Goal: Transaction & Acquisition: Obtain resource

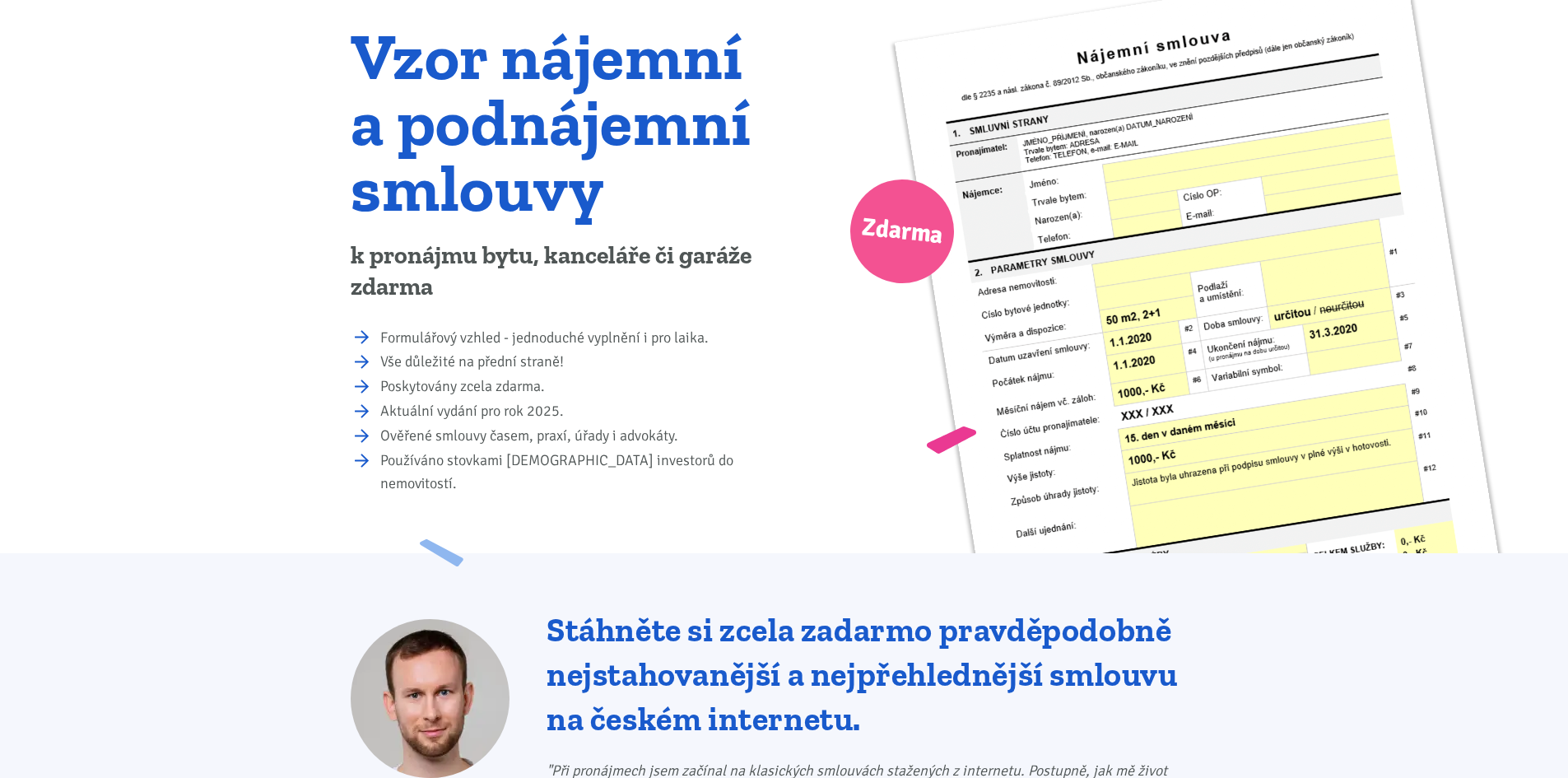
scroll to position [82, 0]
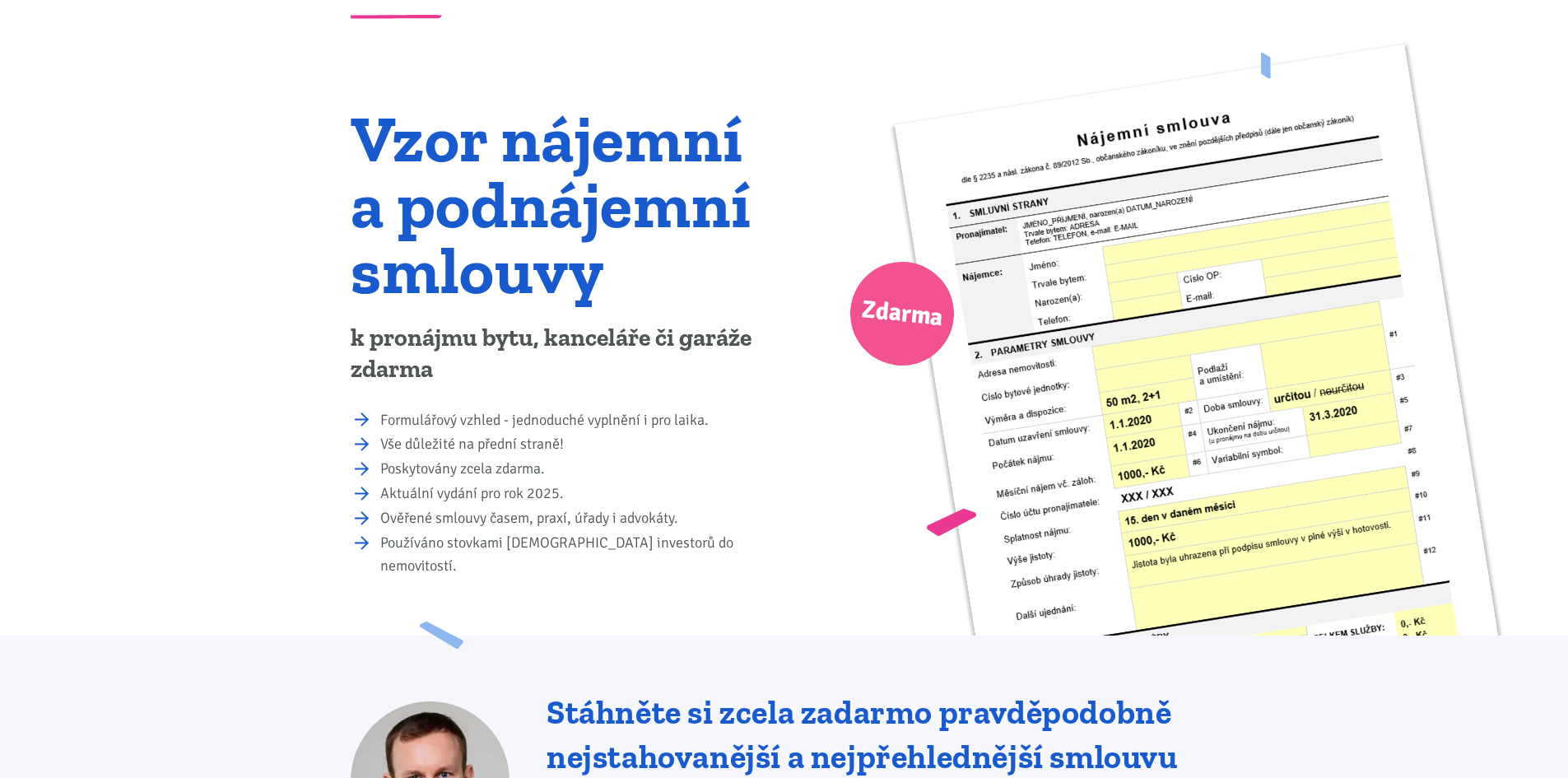
click at [892, 313] on span "Zdarma" at bounding box center [903, 314] width 86 height 52
click at [490, 422] on li "Formulářový vzhled - jednoduché vyplnění i pro laika." at bounding box center [576, 421] width 393 height 23
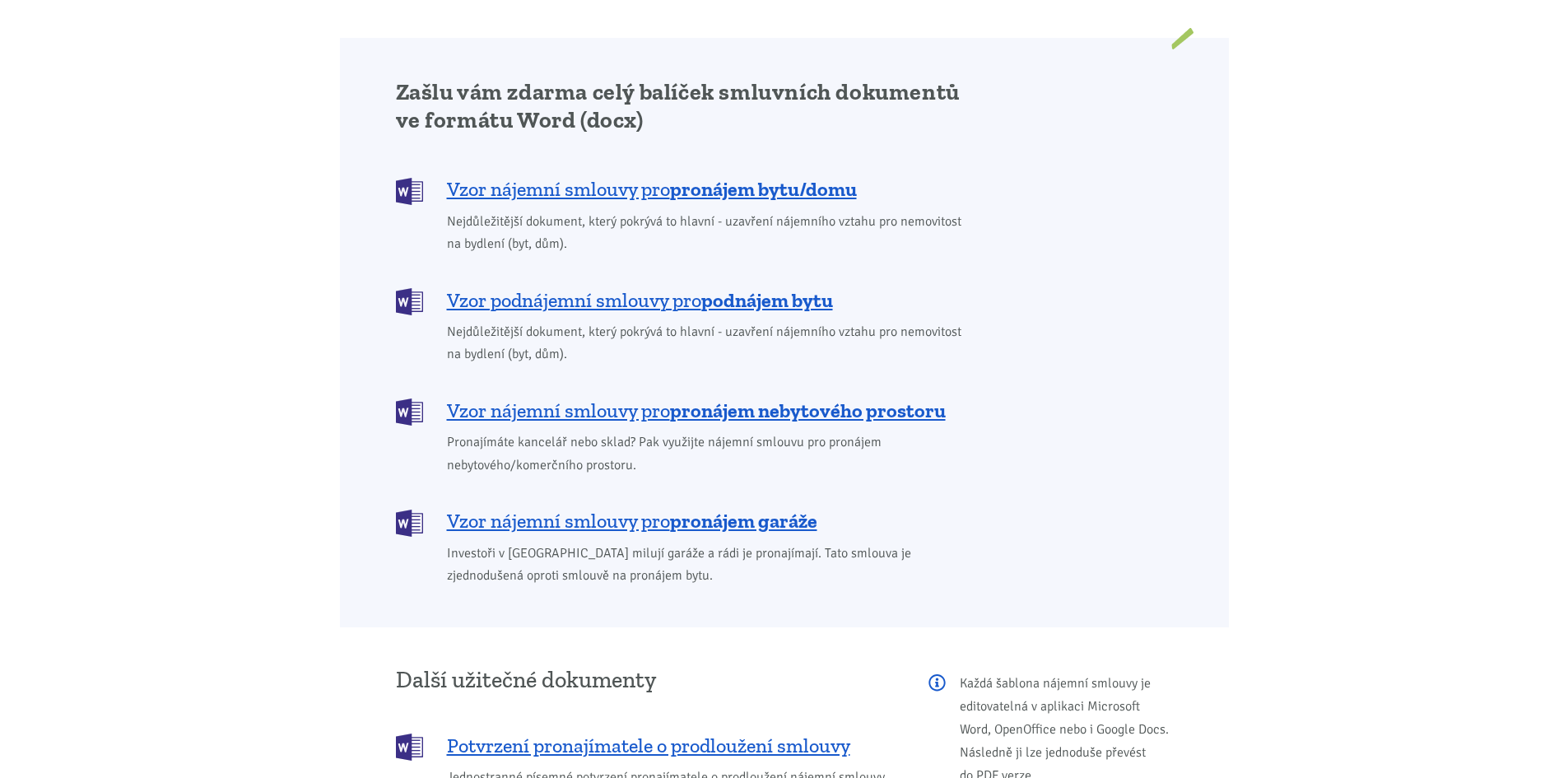
scroll to position [1235, 0]
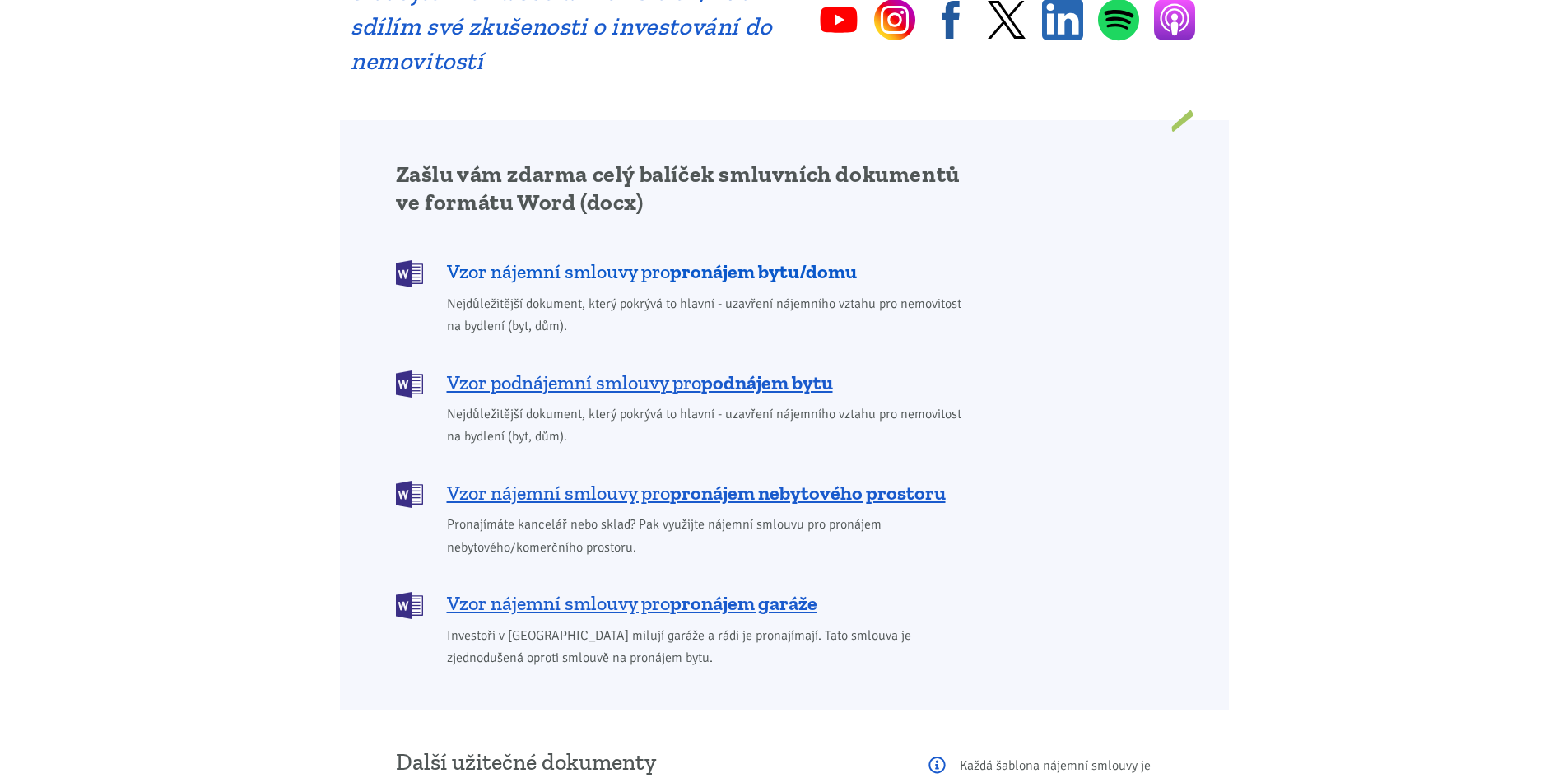
click at [645, 259] on span "Vzor nájemní smlouvy pro pronájem bytu/domu" at bounding box center [652, 272] width 410 height 27
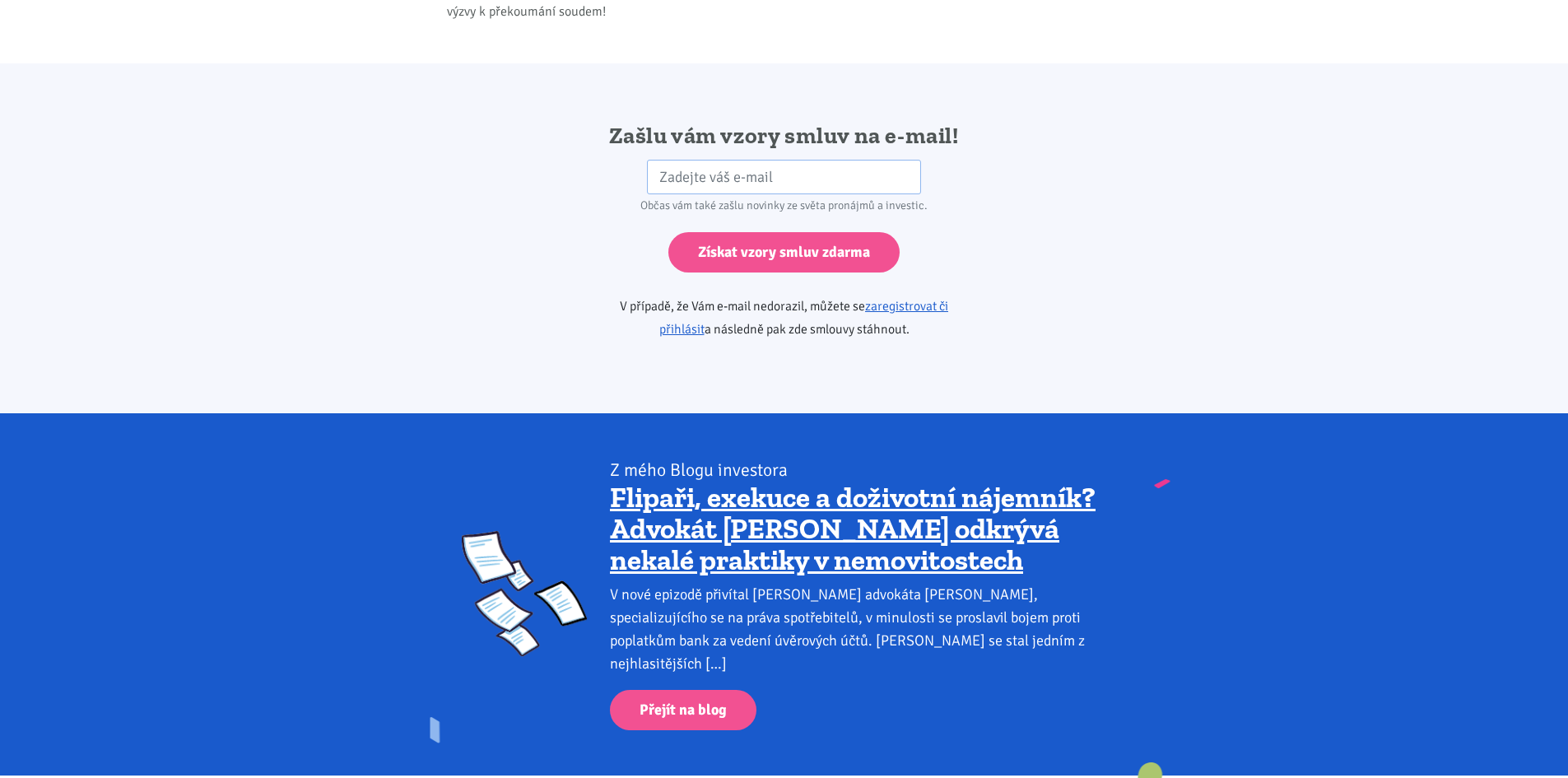
scroll to position [2751, 0]
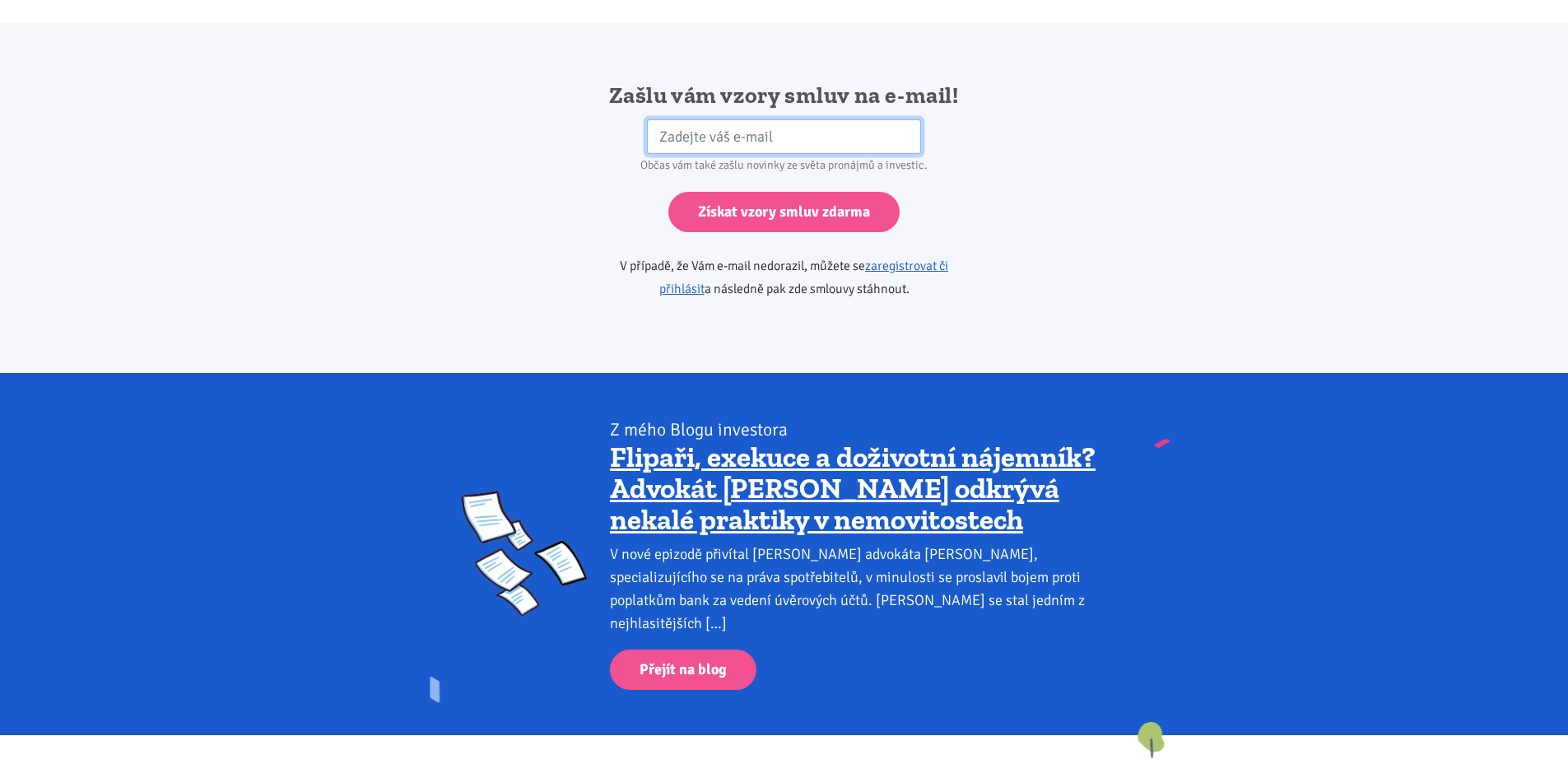
click at [784, 119] on input "email" at bounding box center [784, 137] width 274 height 35
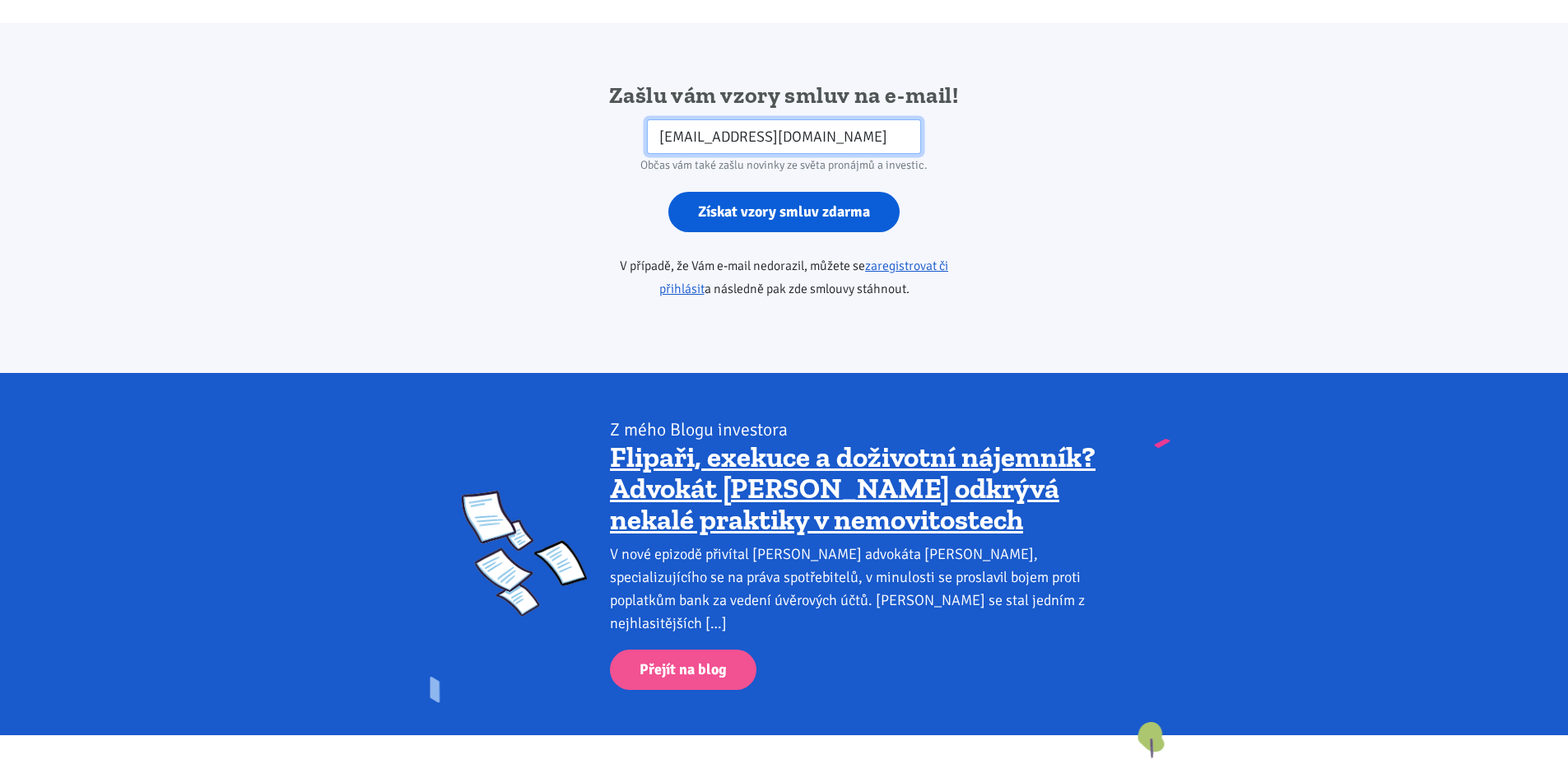
type input "[EMAIL_ADDRESS][DOMAIN_NAME]"
click at [669, 192] on input "Získat vzory smluv zdarma" at bounding box center [784, 212] width 231 height 40
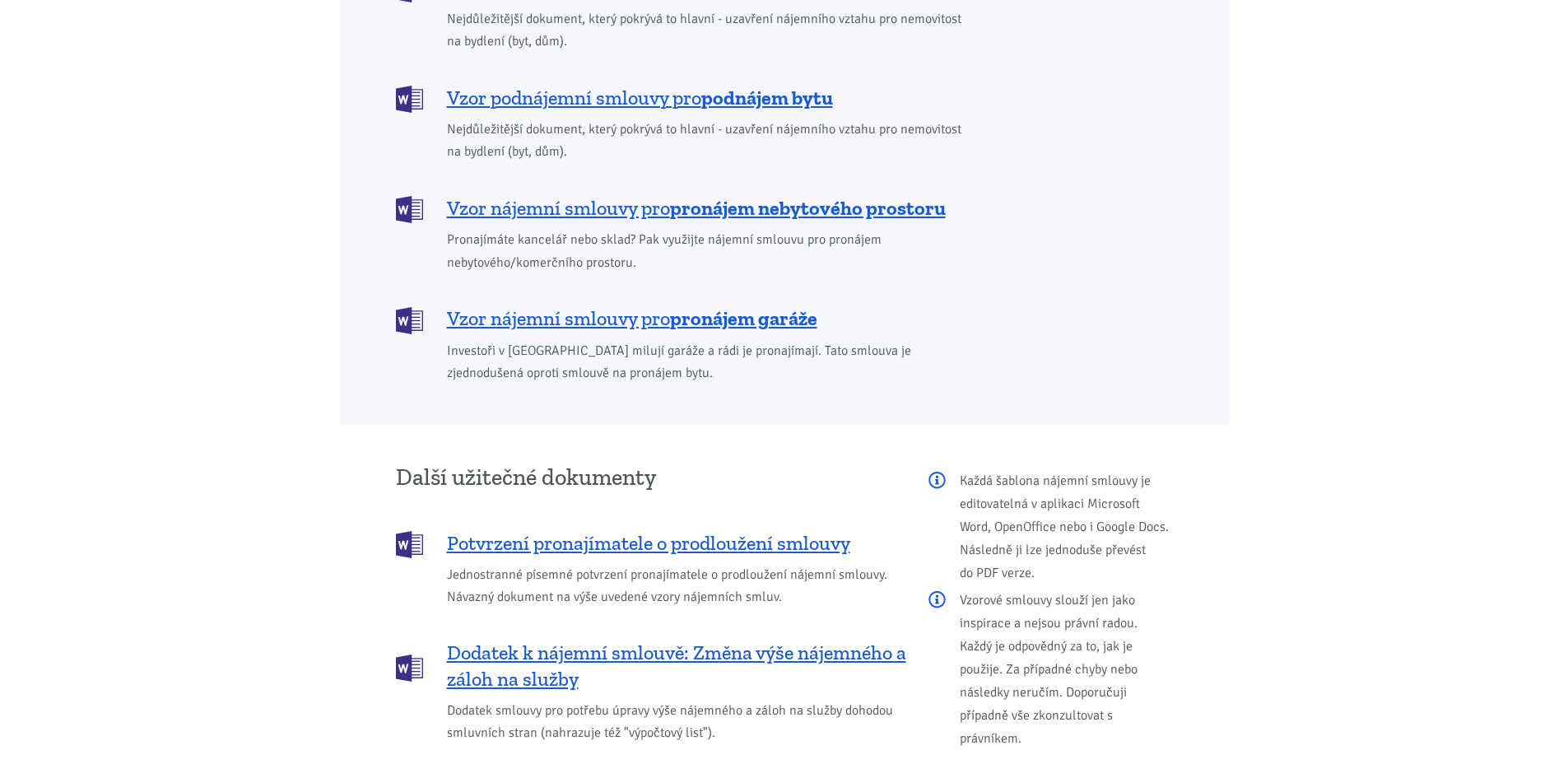
scroll to position [1351, 0]
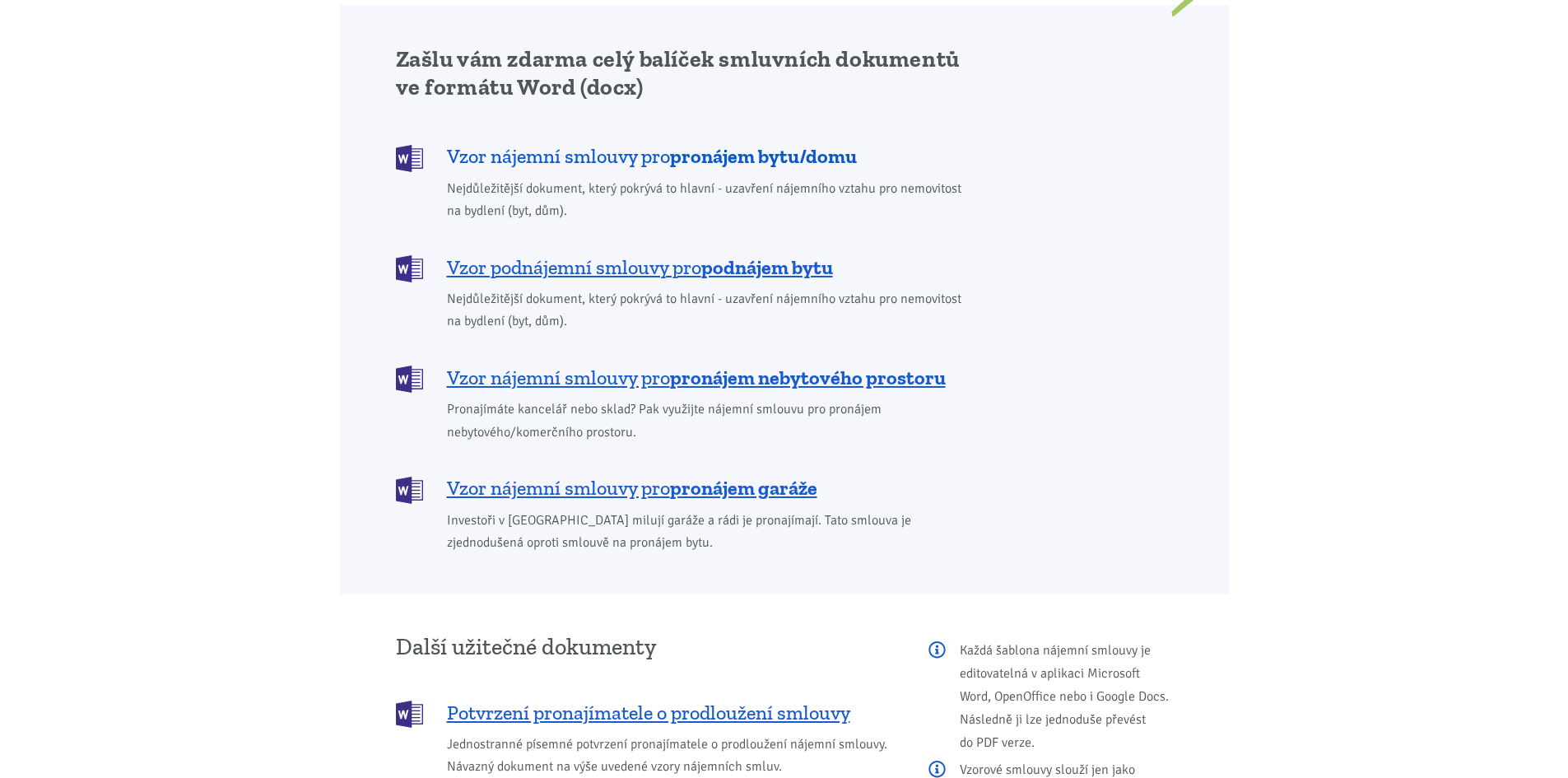
click at [656, 143] on span "Vzor nájemní smlouvy pro pronájem bytu/domu" at bounding box center [652, 157] width 410 height 27
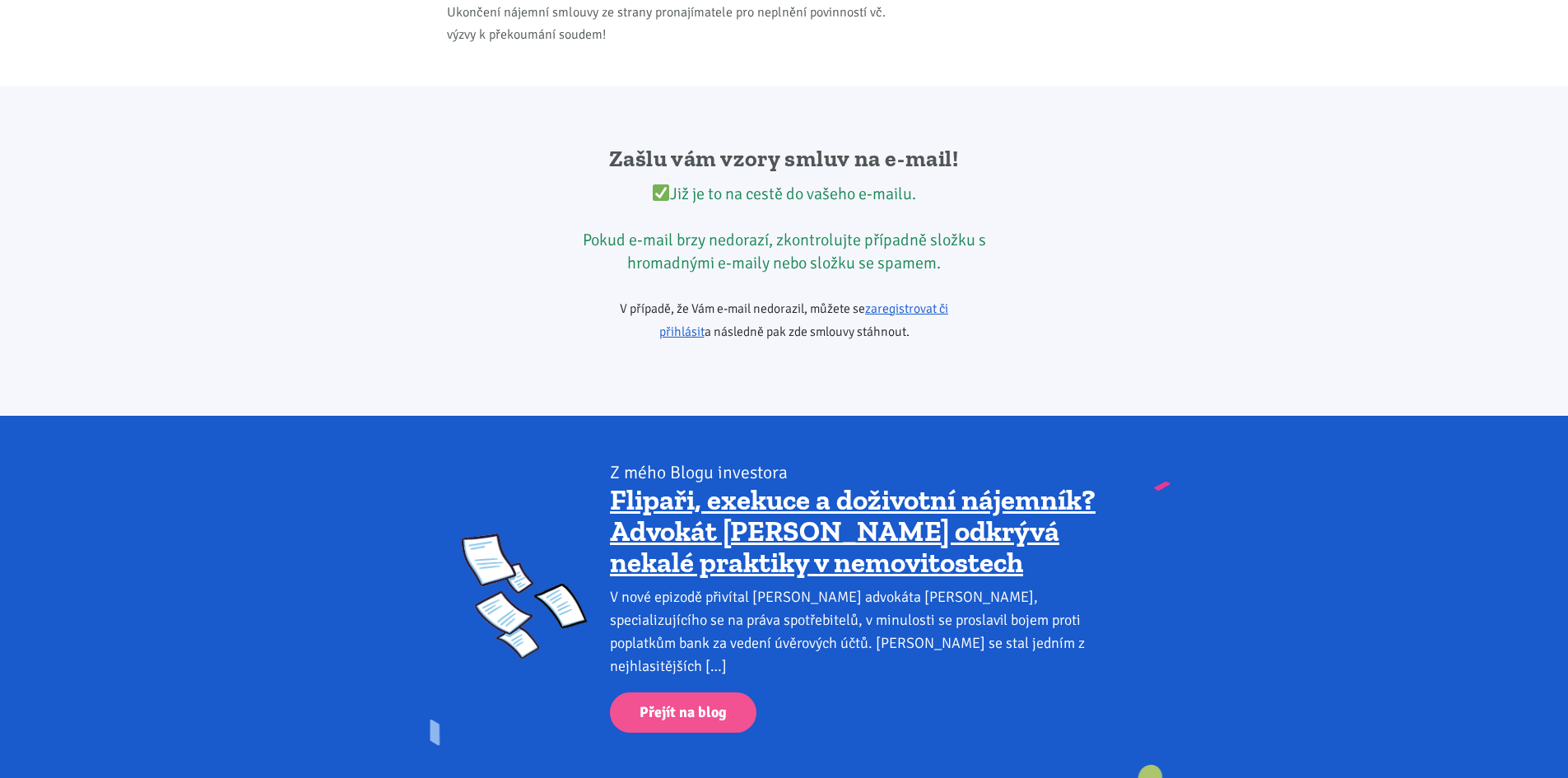
scroll to position [2751, 0]
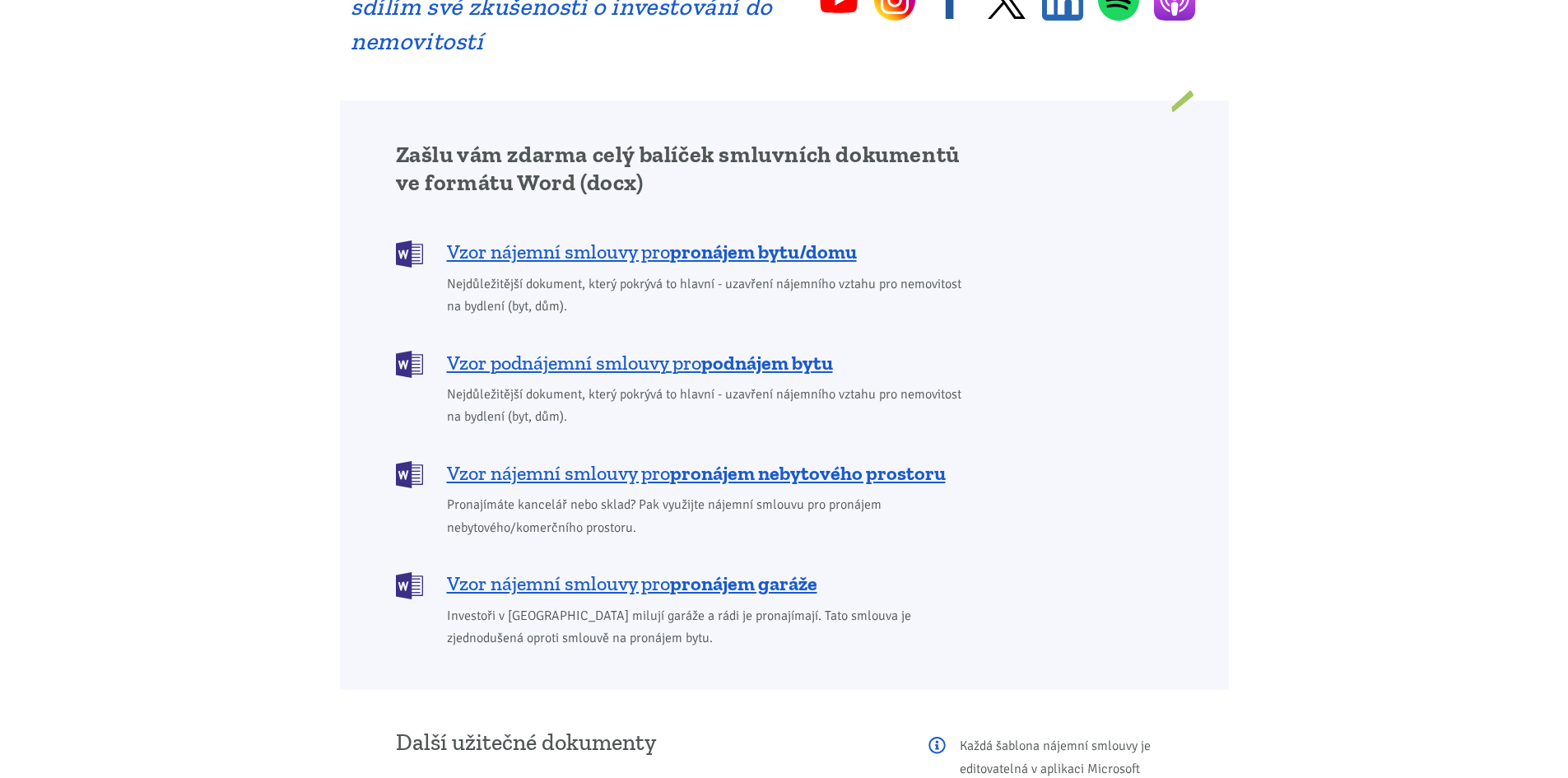
scroll to position [1235, 0]
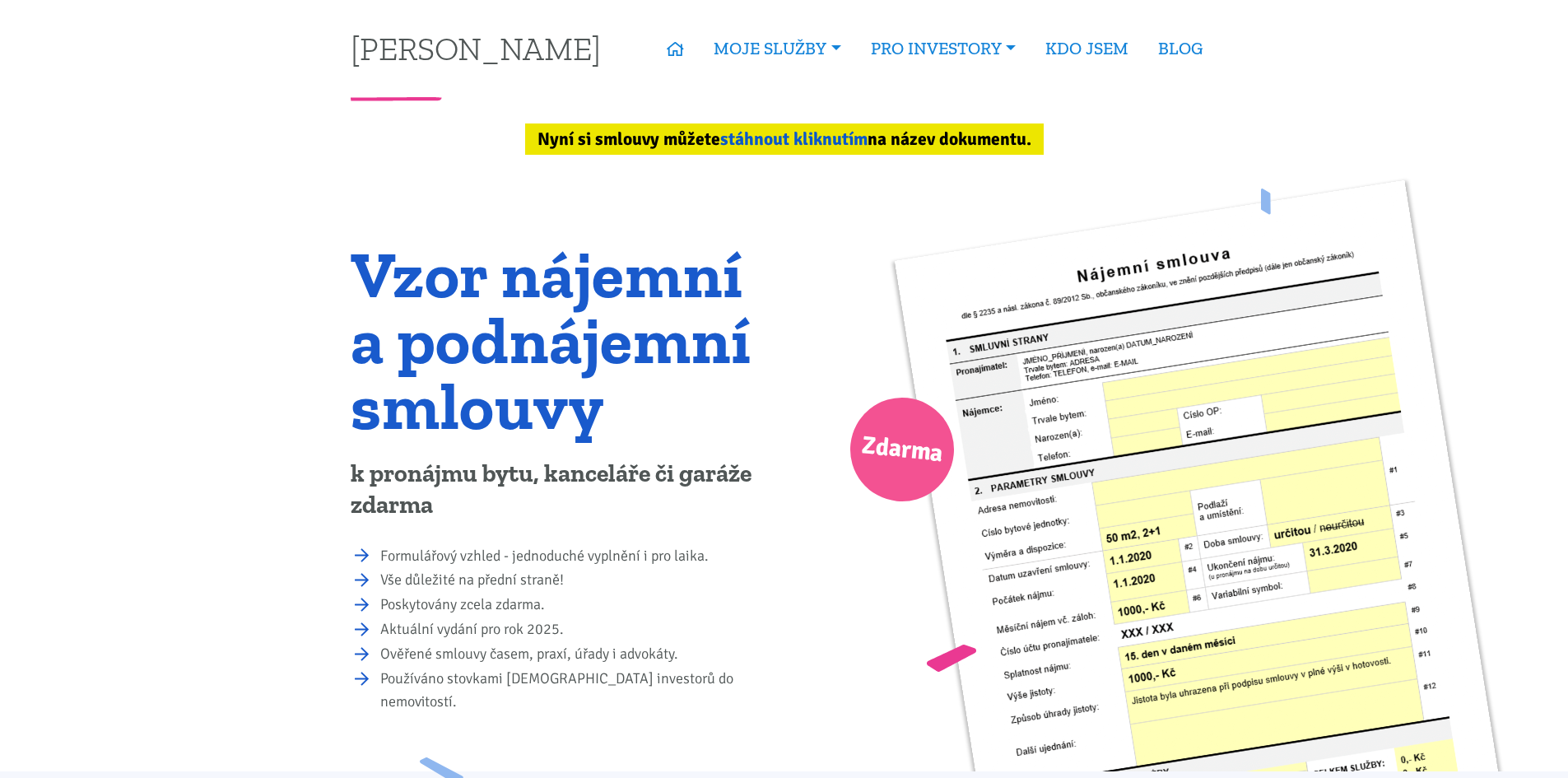
click at [792, 140] on link "stáhnout kliknutím" at bounding box center [794, 139] width 147 height 21
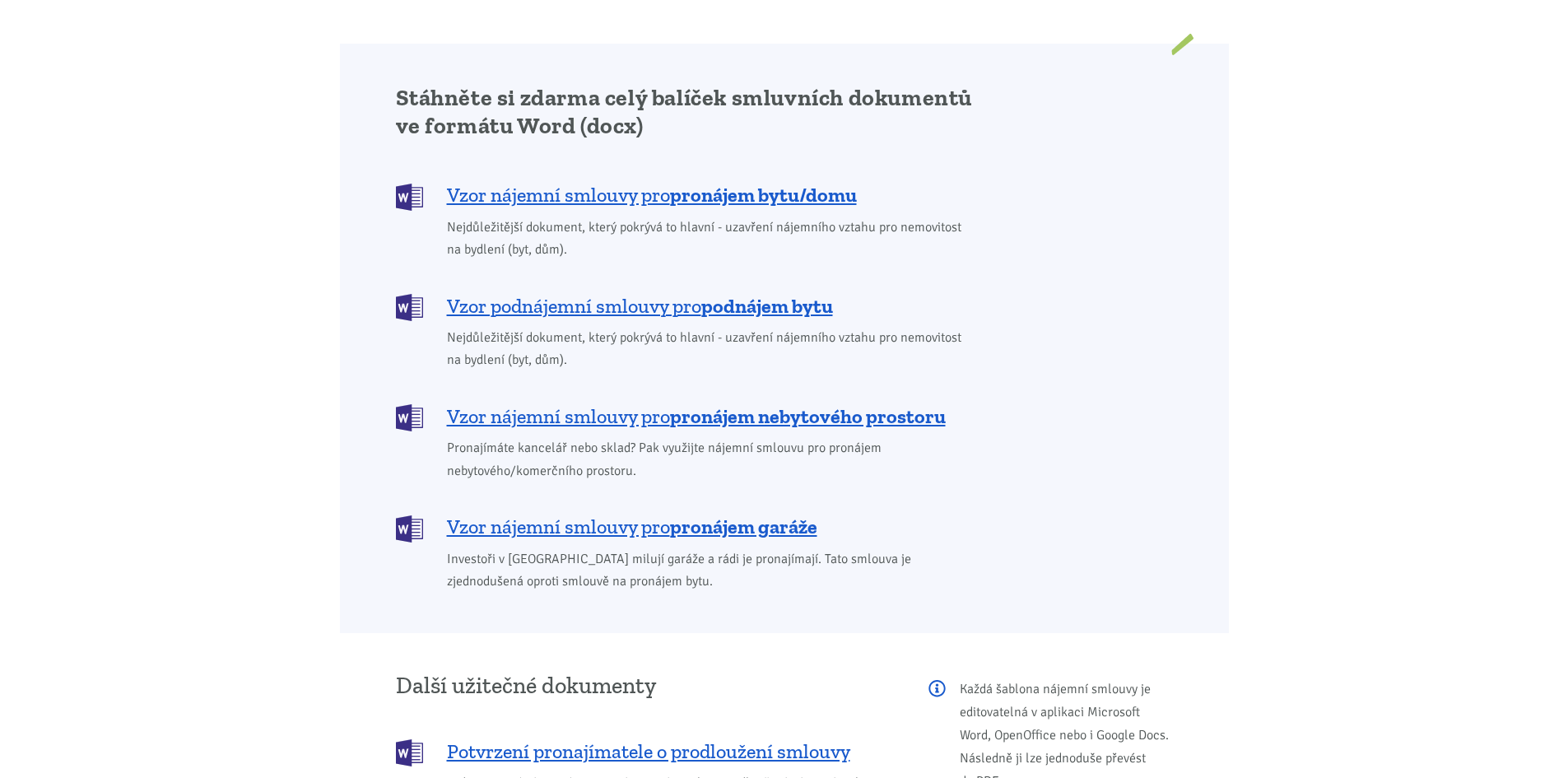
scroll to position [1386, 0]
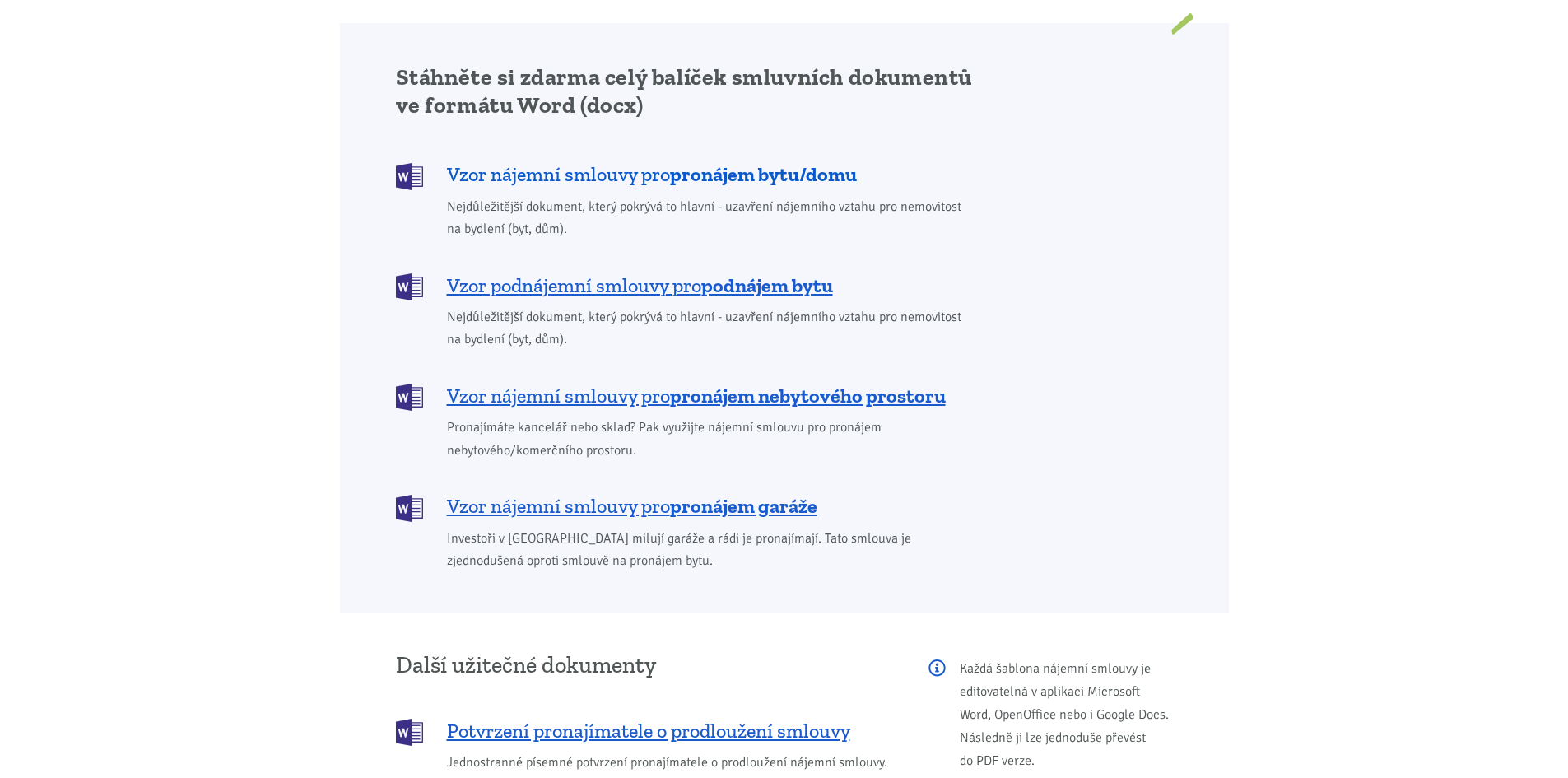
click at [652, 162] on span "Vzor nájemní smlouvy pro pronájem bytu/domu" at bounding box center [652, 175] width 410 height 27
